Goal: Task Accomplishment & Management: Complete application form

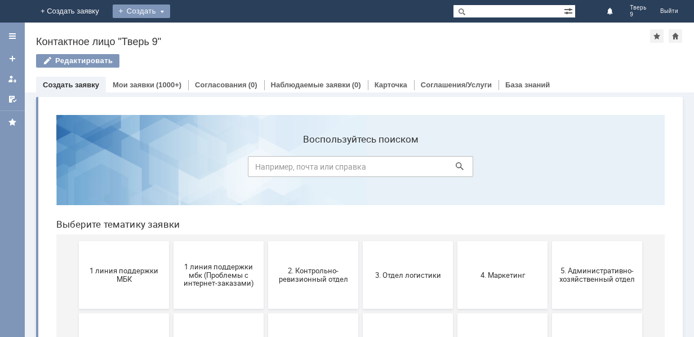
click at [170, 12] on div "Создать" at bounding box center [141, 12] width 57 height 14
click at [201, 35] on link "Заявка" at bounding box center [158, 34] width 86 height 14
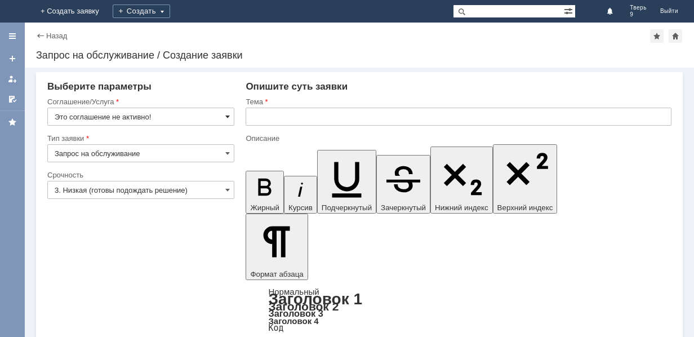
click at [230, 115] on span at bounding box center [227, 116] width 5 height 9
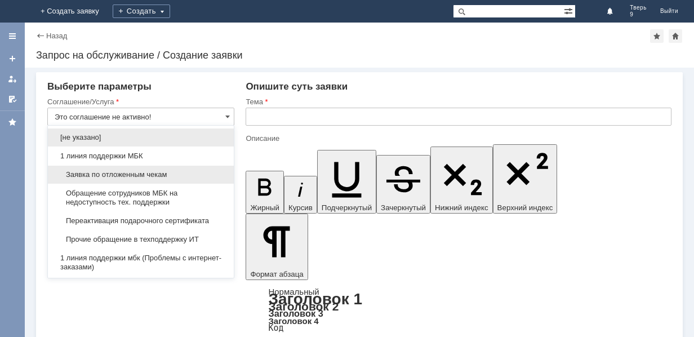
click at [175, 173] on span "Заявка по отложенным чекам" at bounding box center [141, 174] width 172 height 9
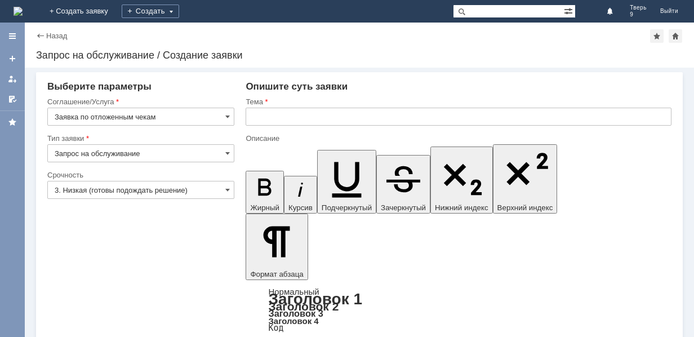
click at [248, 122] on input "text" at bounding box center [459, 117] width 426 height 18
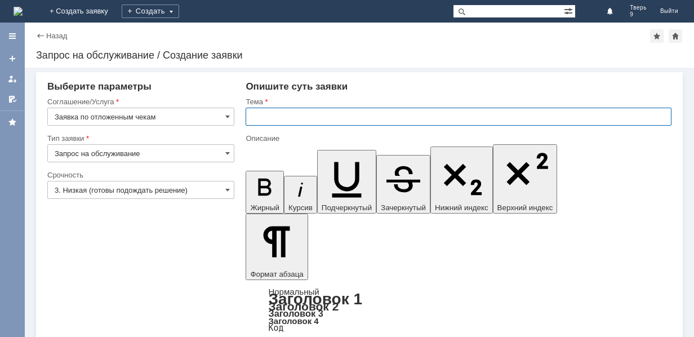
type input "Заявка по отложенным чекам"
type input "оч"
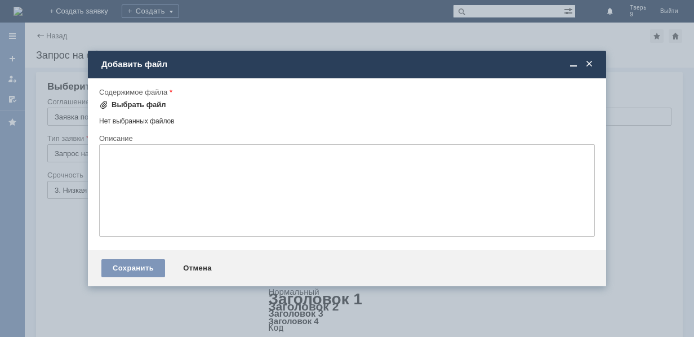
click at [116, 103] on div "Выбрать файл" at bounding box center [139, 104] width 55 height 9
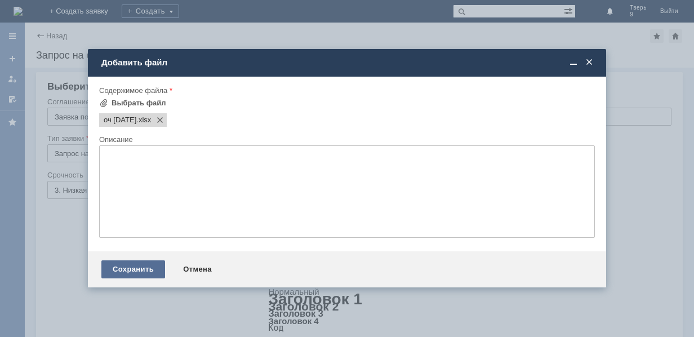
click at [120, 274] on div "Сохранить" at bounding box center [133, 269] width 64 height 18
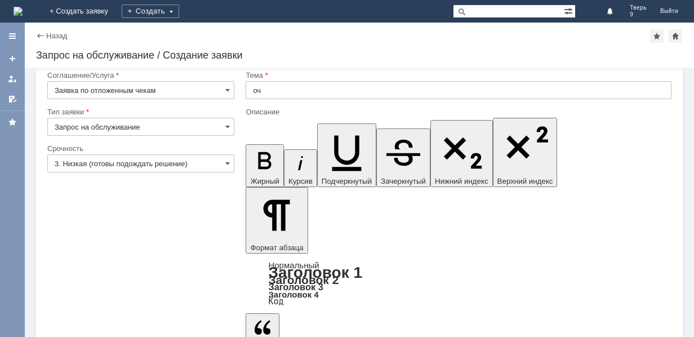
scroll to position [34, 0]
